Goal: Task Accomplishment & Management: Manage account settings

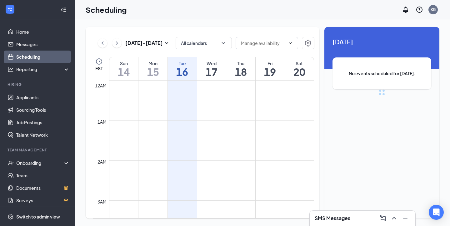
scroll to position [307, 0]
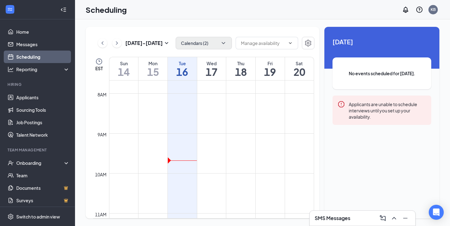
click at [186, 38] on button "Calendars (2)" at bounding box center [204, 43] width 56 height 13
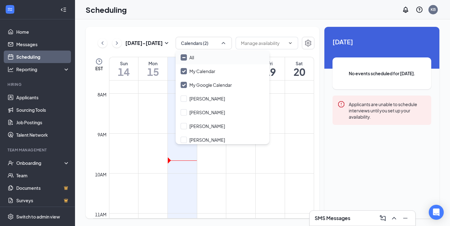
click at [183, 58] on input "All" at bounding box center [187, 57] width 13 height 6
checkbox input "true"
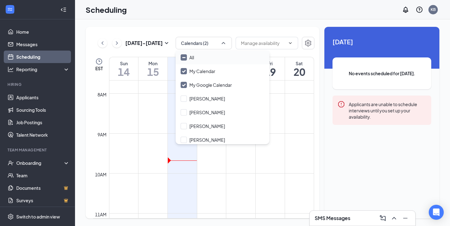
checkbox input "true"
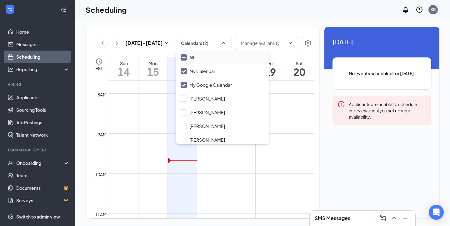
checkbox input "true"
click at [163, 25] on div "[DATE] - [DATE] All calendars EST Sun 14 Mon 15 Tue 16 Wed 17 Thu 18 Fri 19 Sat…" at bounding box center [262, 122] width 375 height 207
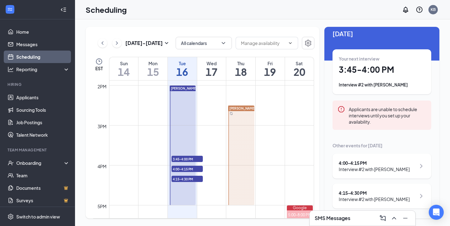
click at [198, 182] on span "4:15-4:30 PM" at bounding box center [187, 179] width 31 height 6
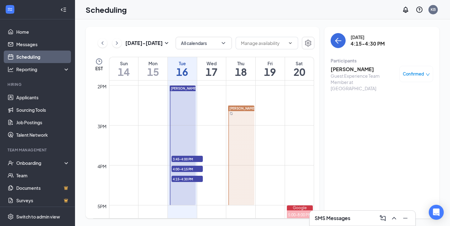
click at [198, 168] on span "4:00-4:15 PM" at bounding box center [187, 169] width 31 height 6
click at [199, 157] on span "3:45-4:00 PM" at bounding box center [187, 159] width 31 height 6
click at [18, 98] on link "Applicants" at bounding box center [42, 97] width 53 height 13
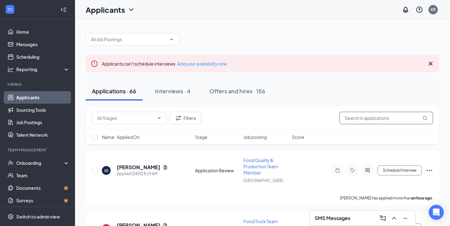
click at [376, 121] on input "text" at bounding box center [386, 118] width 94 height 13
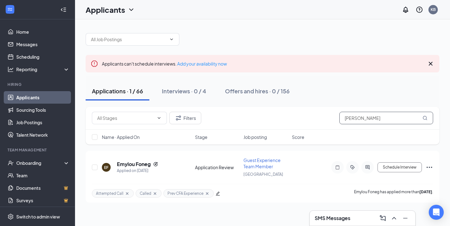
scroll to position [0, 0]
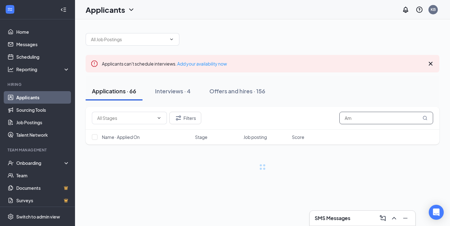
type input "A"
type input "emy"
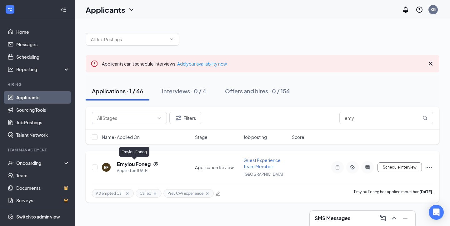
click at [136, 163] on h5 "Emylou Foneg" at bounding box center [134, 164] width 34 height 7
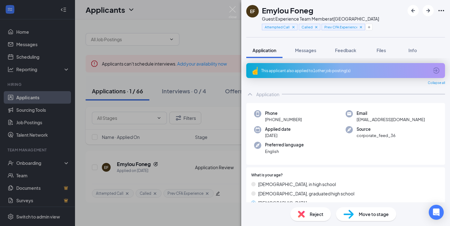
click at [369, 218] on div "Move to stage" at bounding box center [366, 215] width 60 height 14
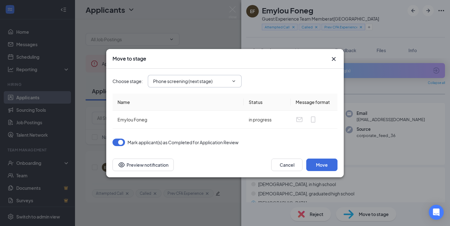
click at [232, 83] on icon "ChevronDown" at bounding box center [233, 81] width 5 height 5
click at [210, 79] on input "Phone screening (next stage)" at bounding box center [191, 81] width 76 height 7
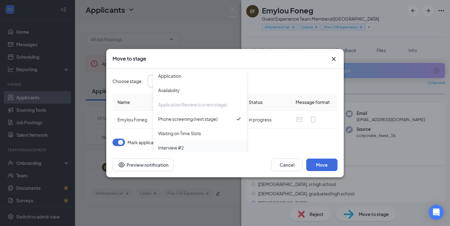
click at [209, 145] on div "Interview #2" at bounding box center [200, 147] width 84 height 7
type input "Interview #2"
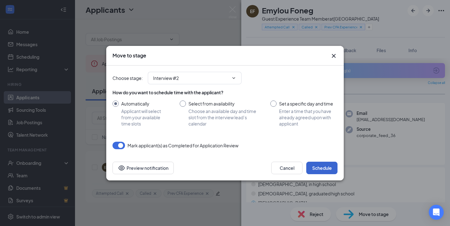
click at [322, 164] on button "Schedule" at bounding box center [321, 168] width 31 height 13
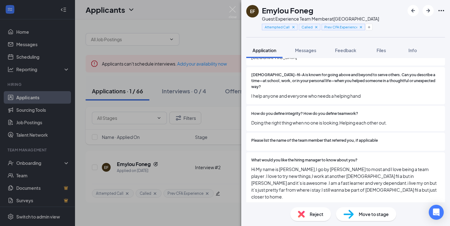
scroll to position [298, 0]
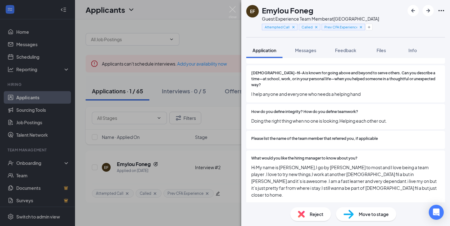
drag, startPoint x: 199, startPoint y: 90, endPoint x: 346, endPoint y: 81, distance: 147.8
click at [198, 90] on div "EF Emylou Foneg Guest Experience Team Member at [GEOGRAPHIC_DATA] Attempted Cal…" at bounding box center [225, 113] width 450 height 226
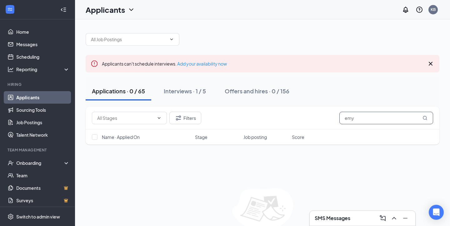
drag, startPoint x: 371, startPoint y: 121, endPoint x: 319, endPoint y: 116, distance: 52.5
click at [319, 116] on div "Filters emy" at bounding box center [262, 118] width 341 height 13
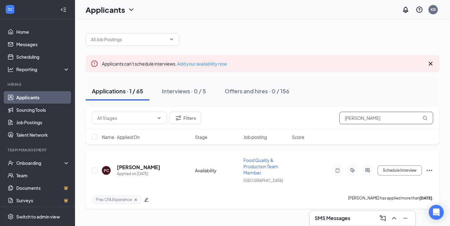
type input "[PERSON_NAME]"
click at [146, 167] on h5 "[PERSON_NAME]" at bounding box center [138, 167] width 43 height 7
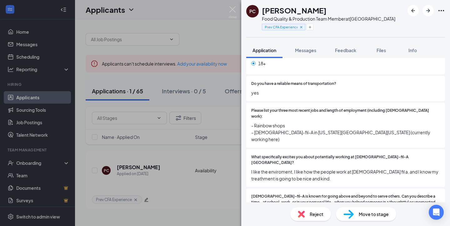
scroll to position [128, 0]
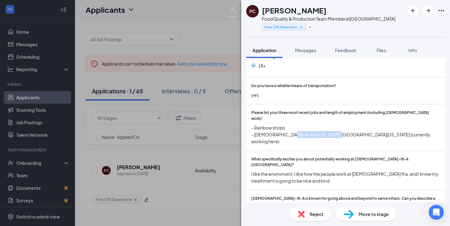
drag, startPoint x: 283, startPoint y: 125, endPoint x: 334, endPoint y: 126, distance: 50.9
click at [334, 126] on span "- Rainbow shops - [DEMOGRAPHIC_DATA]-fil-A in [US_STATE][GEOGRAPHIC_DATA][US_ST…" at bounding box center [345, 134] width 189 height 21
copy span "[US_STATE] [US_STATE]"
click at [287, 124] on span "- Rainbow shops - [DEMOGRAPHIC_DATA]-fil-A in [US_STATE][GEOGRAPHIC_DATA][US_ST…" at bounding box center [345, 134] width 189 height 21
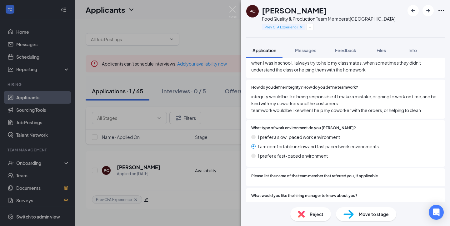
scroll to position [266, 0]
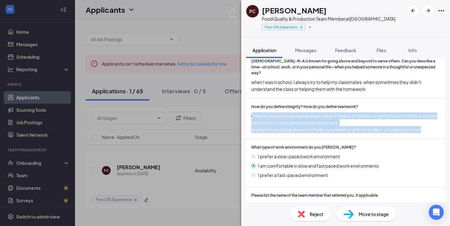
drag, startPoint x: 252, startPoint y: 89, endPoint x: 424, endPoint y: 102, distance: 172.7
click at [424, 113] on span "integrity would be like being responsible if I make a mistake,or going to work …" at bounding box center [345, 123] width 189 height 21
copy span "ntegrity would be like being responsible if I make a mistake,or going to work o…"
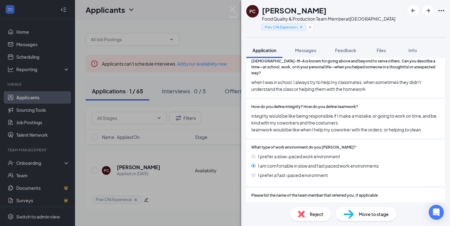
click at [48, 98] on div "PC [PERSON_NAME] Food Quality & Production Team Member at [GEOGRAPHIC_DATA] Pre…" at bounding box center [225, 113] width 450 height 226
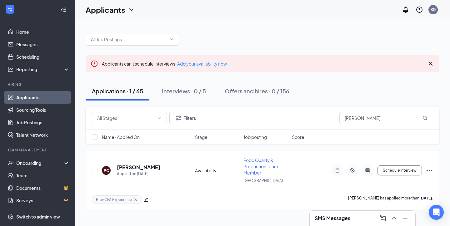
click at [49, 99] on link "Applicants" at bounding box center [42, 97] width 53 height 13
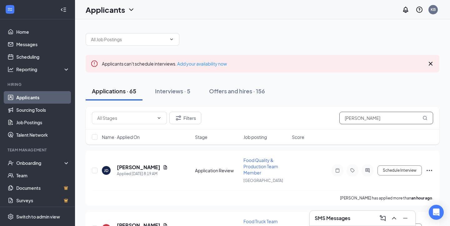
drag, startPoint x: 355, startPoint y: 121, endPoint x: 386, endPoint y: 123, distance: 30.8
click at [386, 123] on input "[PERSON_NAME]" at bounding box center [386, 118] width 94 height 13
drag, startPoint x: 381, startPoint y: 119, endPoint x: 324, endPoint y: 114, distance: 56.8
click at [324, 114] on div "Filters [PERSON_NAME]" at bounding box center [262, 118] width 341 height 13
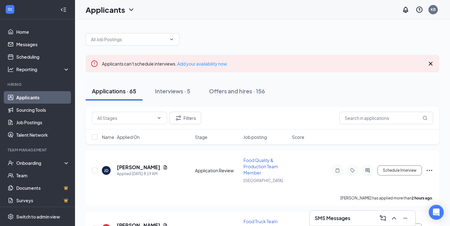
click at [319, 0] on div "Applicants KB" at bounding box center [262, 9] width 375 height 19
click at [329, 0] on div "Applicants KB" at bounding box center [262, 9] width 375 height 19
click at [249, 36] on div at bounding box center [263, 36] width 354 height 19
click at [132, 117] on input "text" at bounding box center [125, 118] width 57 height 7
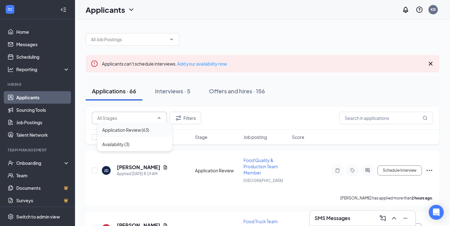
click at [134, 133] on div "Application Review (63)" at bounding box center [125, 130] width 47 height 7
type input "Application Review (63)"
